Goal: Information Seeking & Learning: Learn about a topic

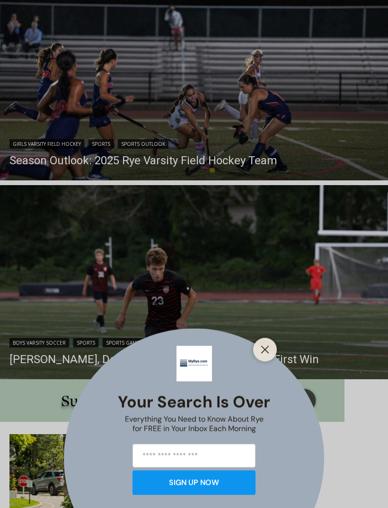
scroll to position [593, 0]
click at [236, 167] on div "Your Search is Over Everything You Need to Know About Rye for FREE in Your Inbo…" at bounding box center [194, 254] width 388 height 508
click at [230, 157] on div "Your Search is Over Everything You Need to Know About Rye for FREE in Your Inbo…" at bounding box center [194, 254] width 388 height 508
click at [264, 165] on div "Your Search is Over Everything You Need to Know About Rye for FREE in Your Inbo…" at bounding box center [194, 254] width 388 height 508
click at [271, 351] on button "Close" at bounding box center [265, 349] width 13 height 13
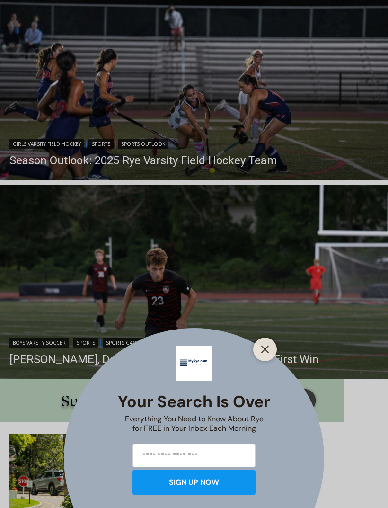
scroll to position [594, 0]
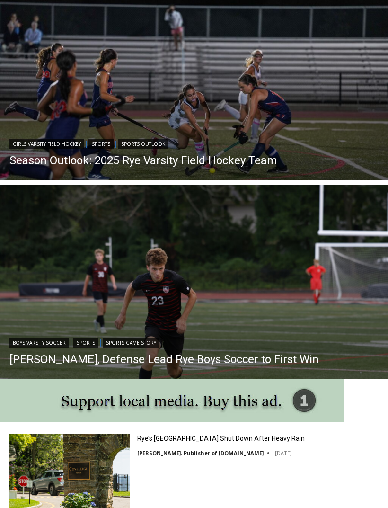
click at [253, 157] on link "Season Outlook: 2025 Rye Varsity Field Hockey Team" at bounding box center [143, 160] width 268 height 14
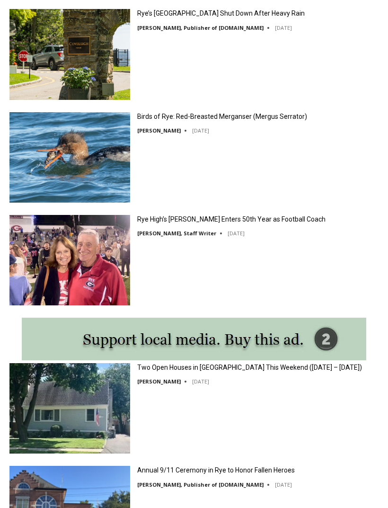
scroll to position [973, 0]
